Goal: Task Accomplishment & Management: Manage account settings

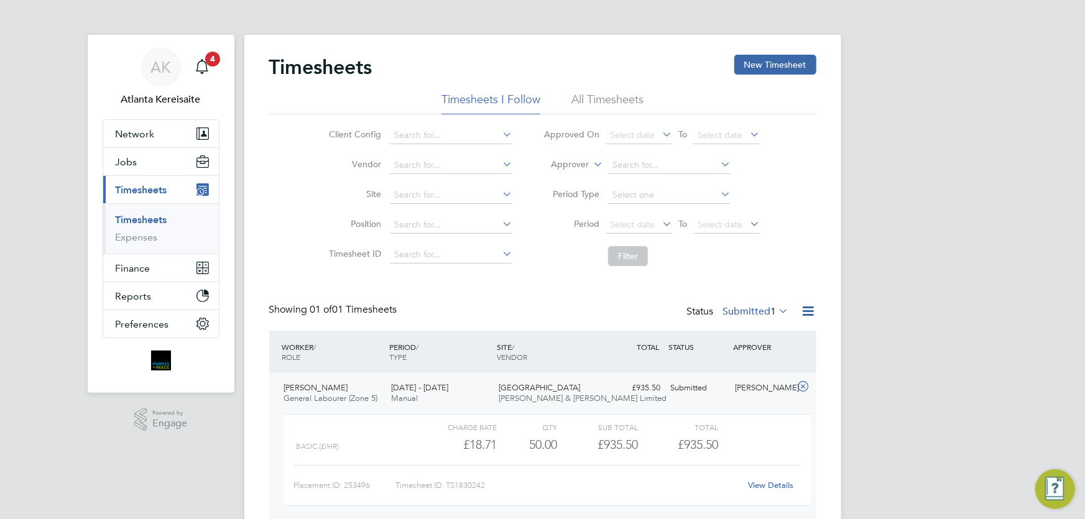
click at [642, 399] on div "Kieran Auld General Labourer (Zone 5) 22 - 28 Sep 2025 22 - 28 Sep 2025 Manual …" at bounding box center [542, 450] width 547 height 155
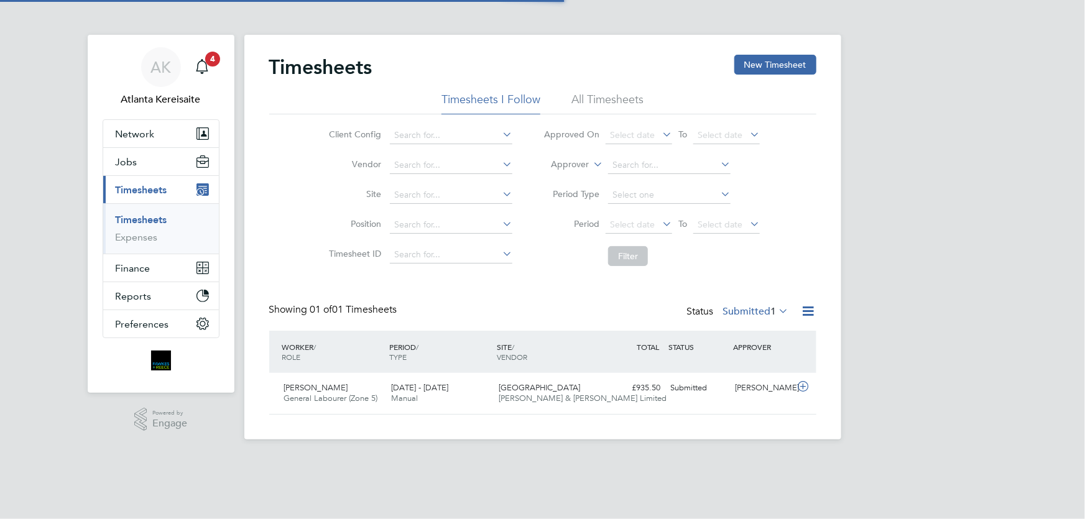
scroll to position [31, 108]
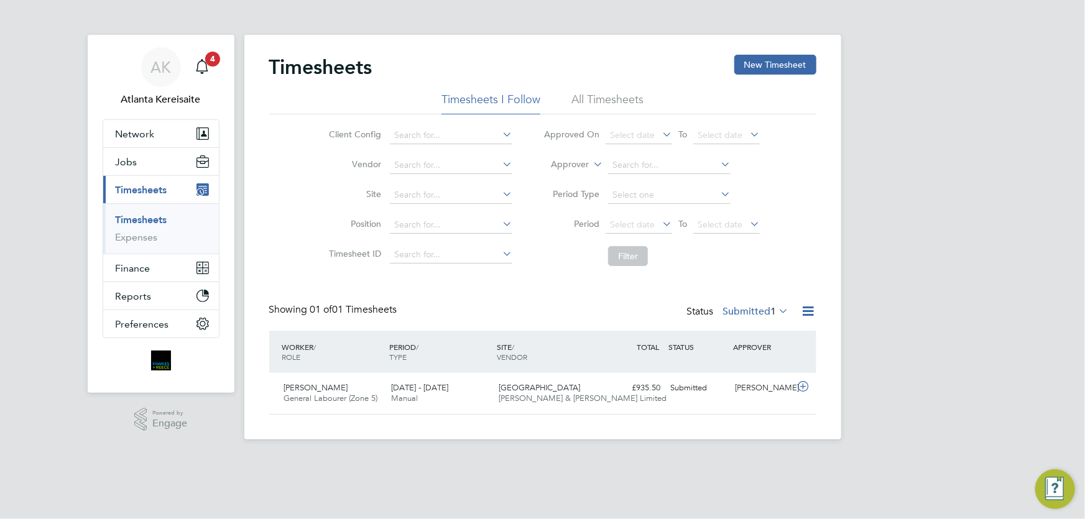
click at [287, 202] on div "Client Config Vendor Site Position Timesheet ID Approved On Select date To Sele…" at bounding box center [542, 193] width 547 height 158
click at [310, 71] on h2 "Timesheets" at bounding box center [320, 67] width 103 height 25
click at [273, 152] on div "Client Config Vendor Site Position Timesheet ID Approved On Select date To Sele…" at bounding box center [542, 193] width 547 height 158
